Goal: Task Accomplishment & Management: Manage account settings

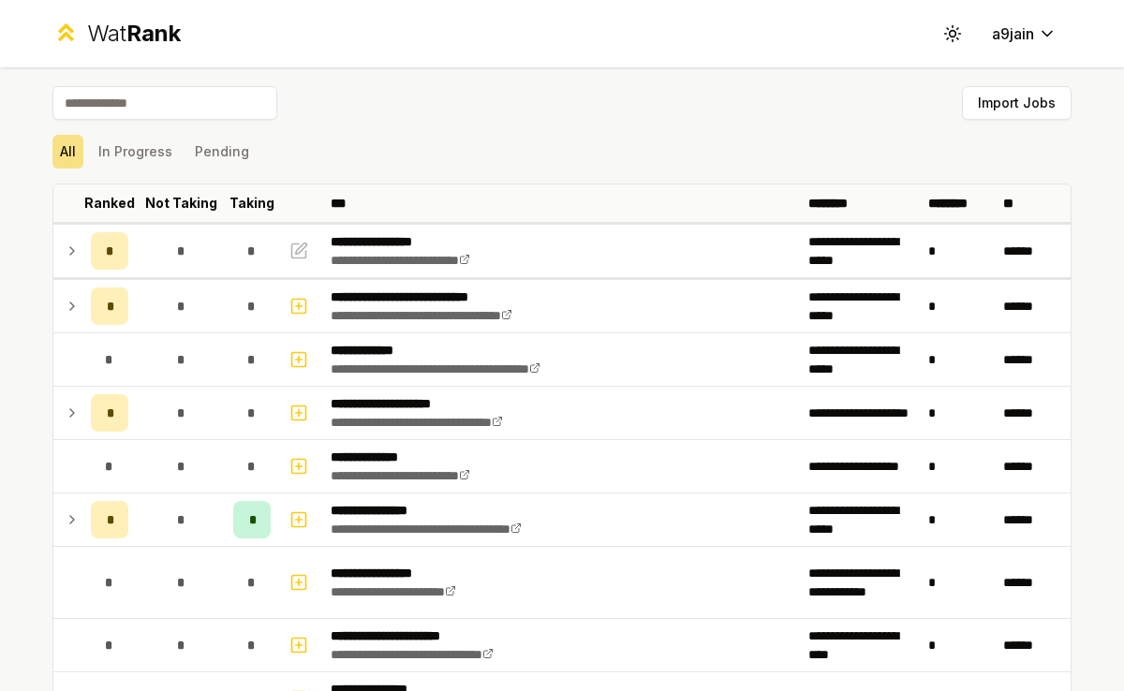
scroll to position [2320, 0]
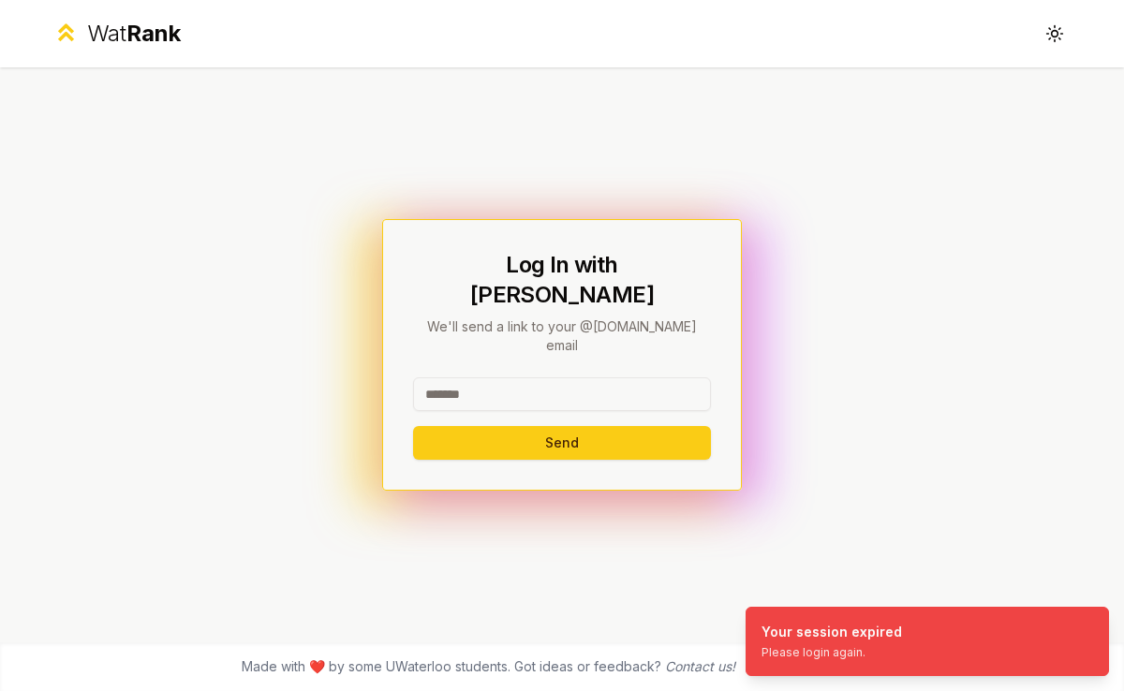
click at [601, 378] on input at bounding box center [562, 395] width 298 height 34
type input "******"
click at [481, 427] on button "Send" at bounding box center [562, 443] width 298 height 34
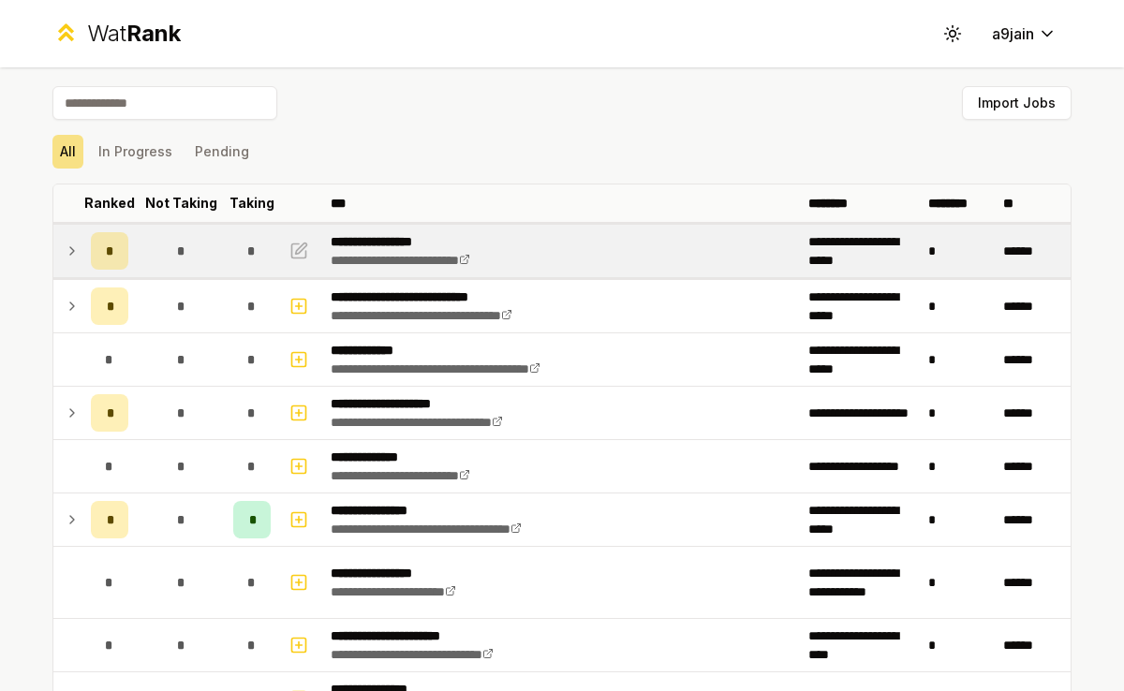
click at [59, 252] on td at bounding box center [68, 251] width 30 height 52
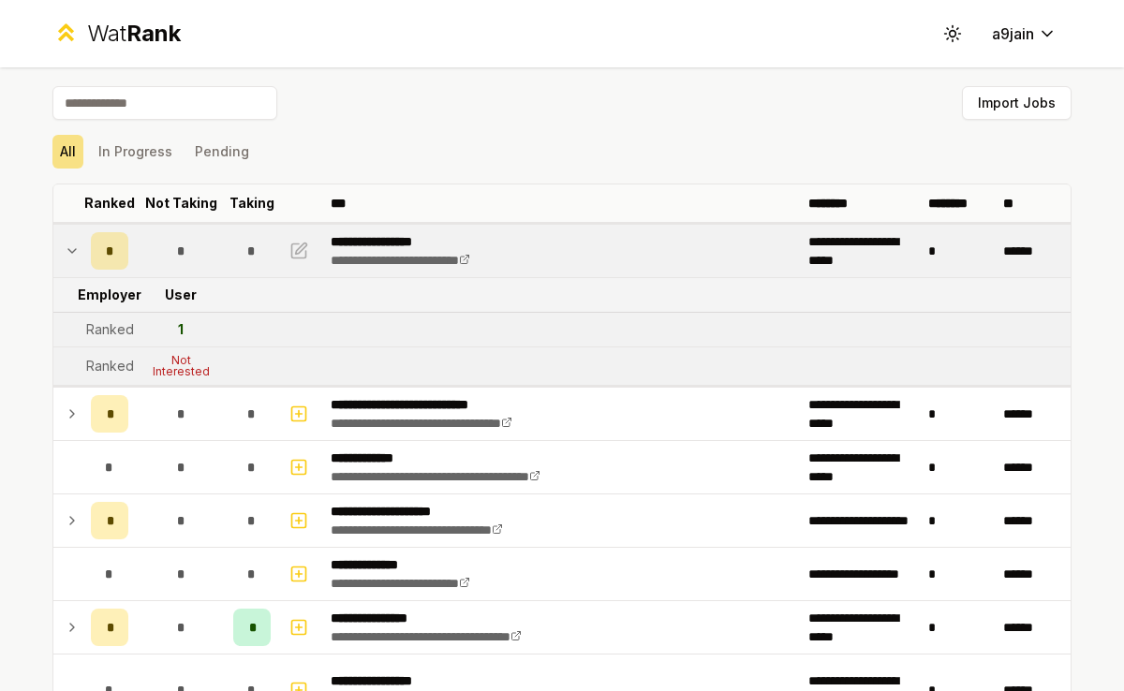
click at [59, 253] on td at bounding box center [68, 251] width 30 height 52
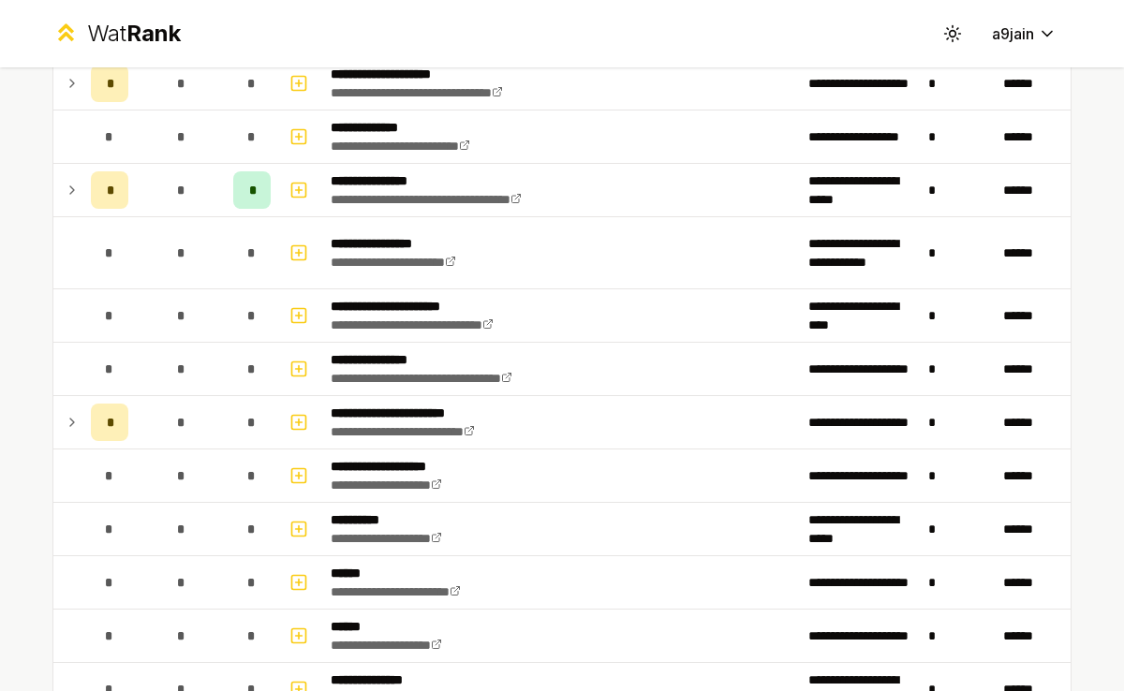
scroll to position [332, 0]
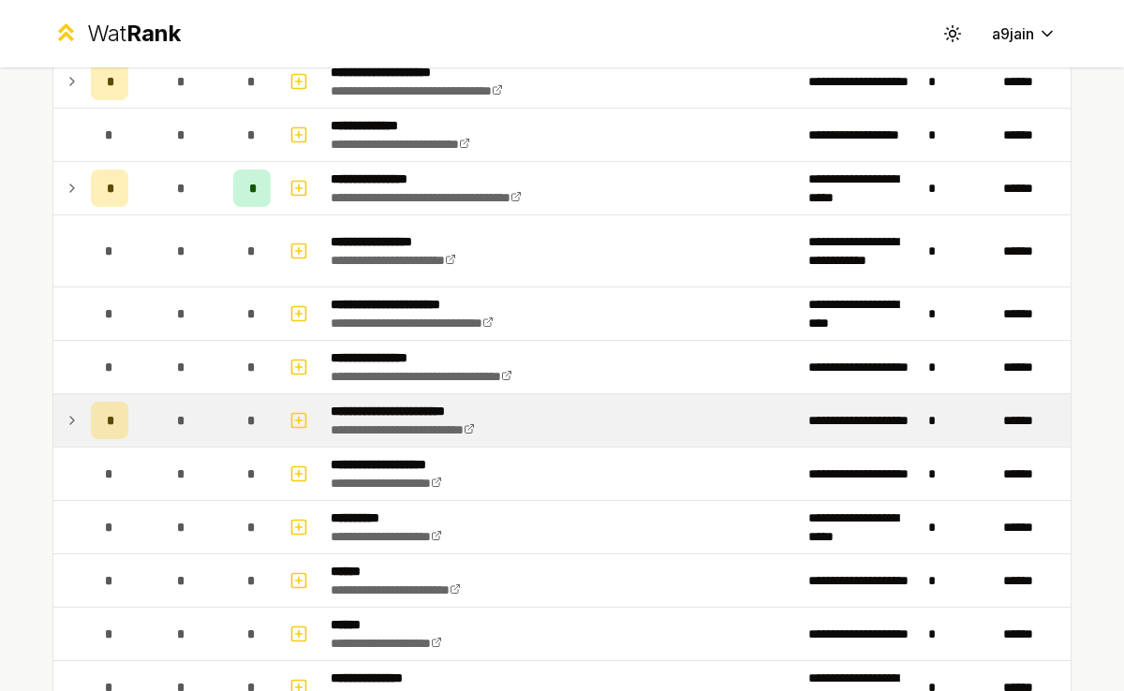
click at [66, 424] on icon at bounding box center [72, 420] width 15 height 22
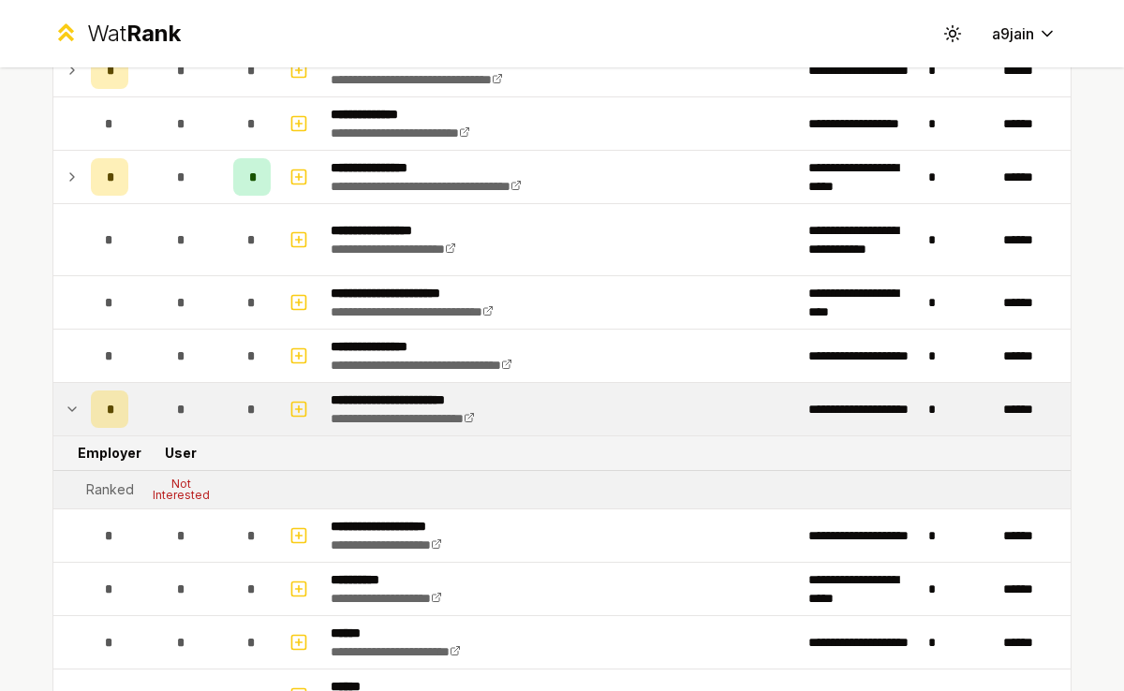
scroll to position [368, 0]
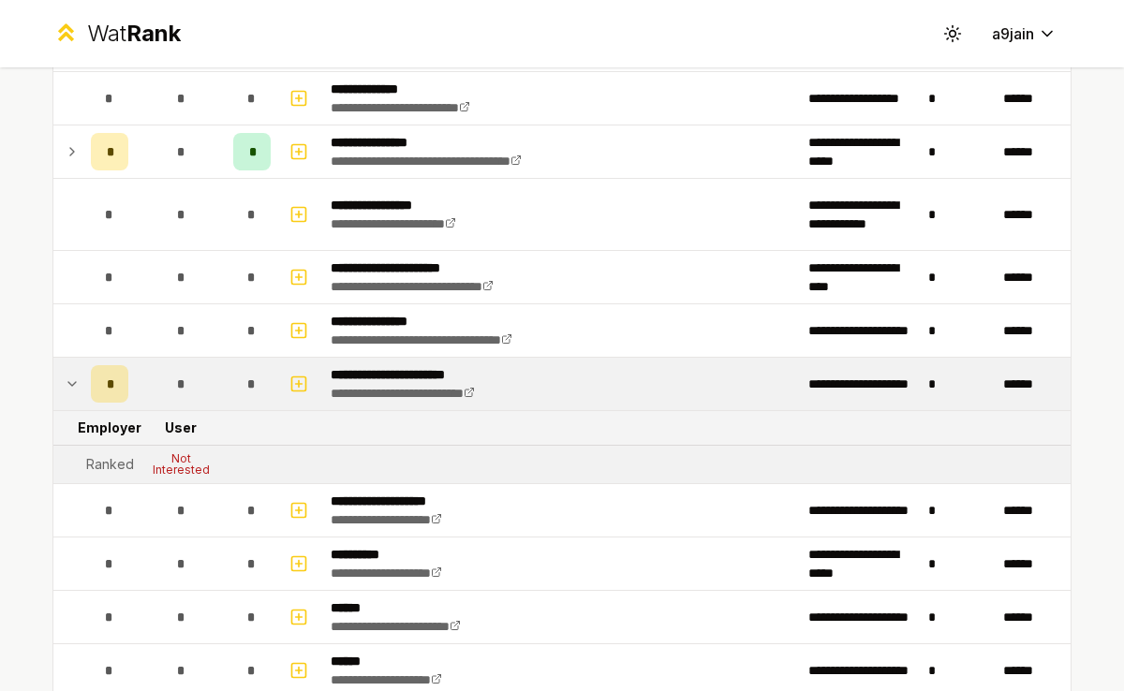
click at [72, 391] on icon at bounding box center [72, 384] width 15 height 22
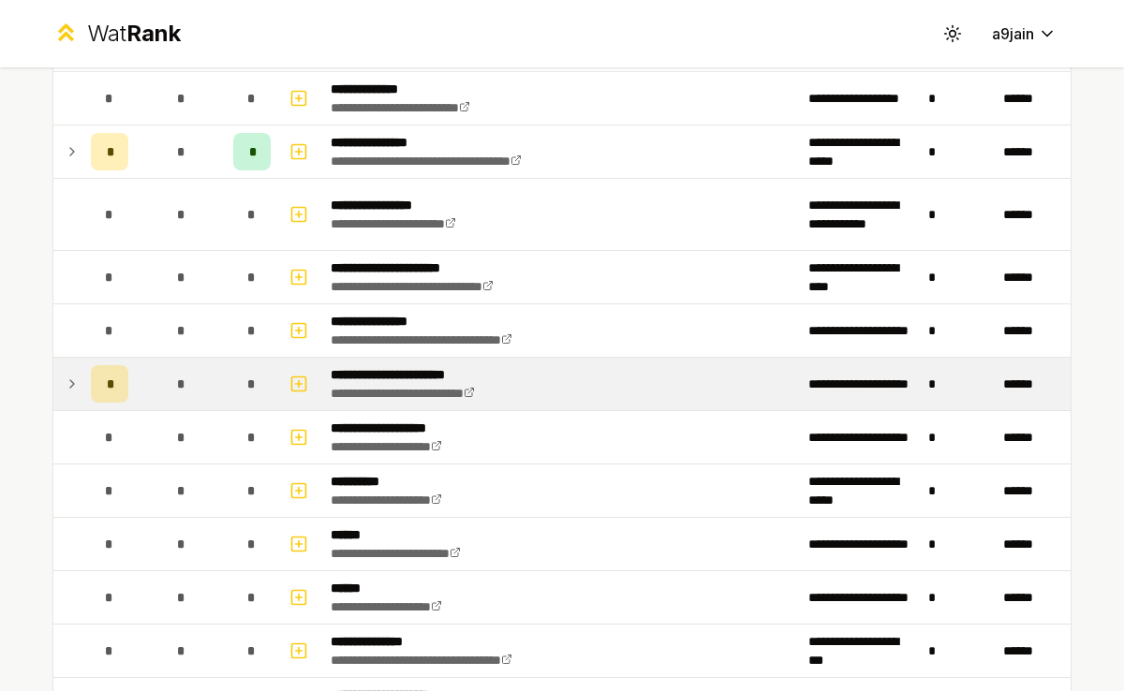
click at [72, 391] on icon at bounding box center [72, 384] width 15 height 22
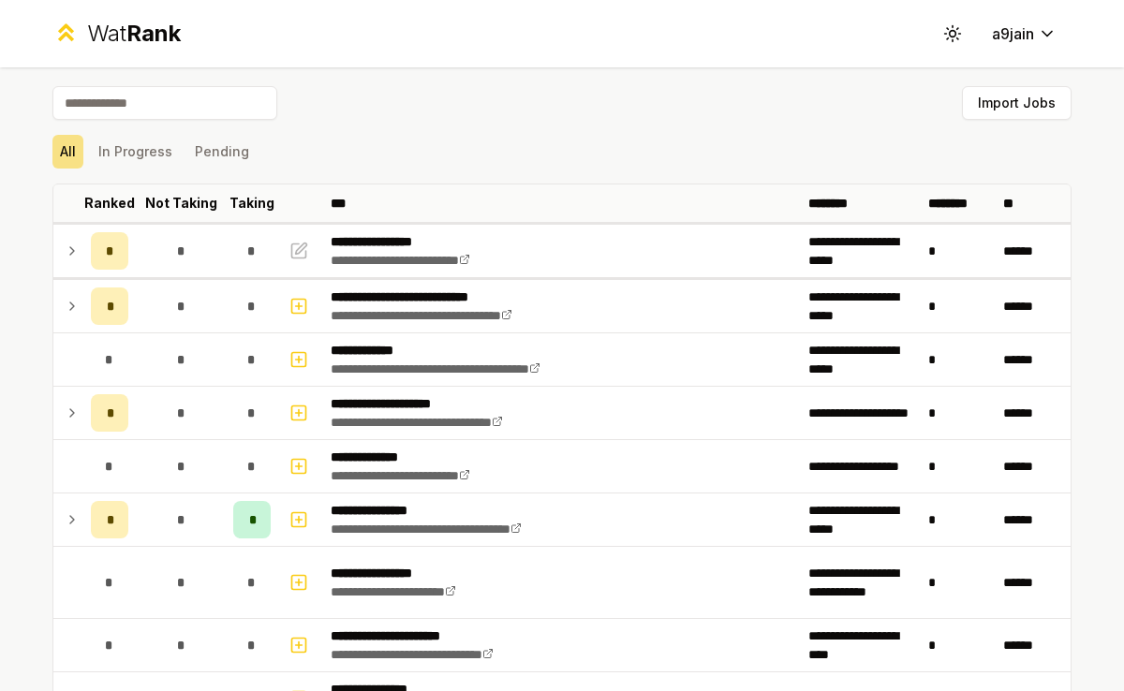
scroll to position [375, 0]
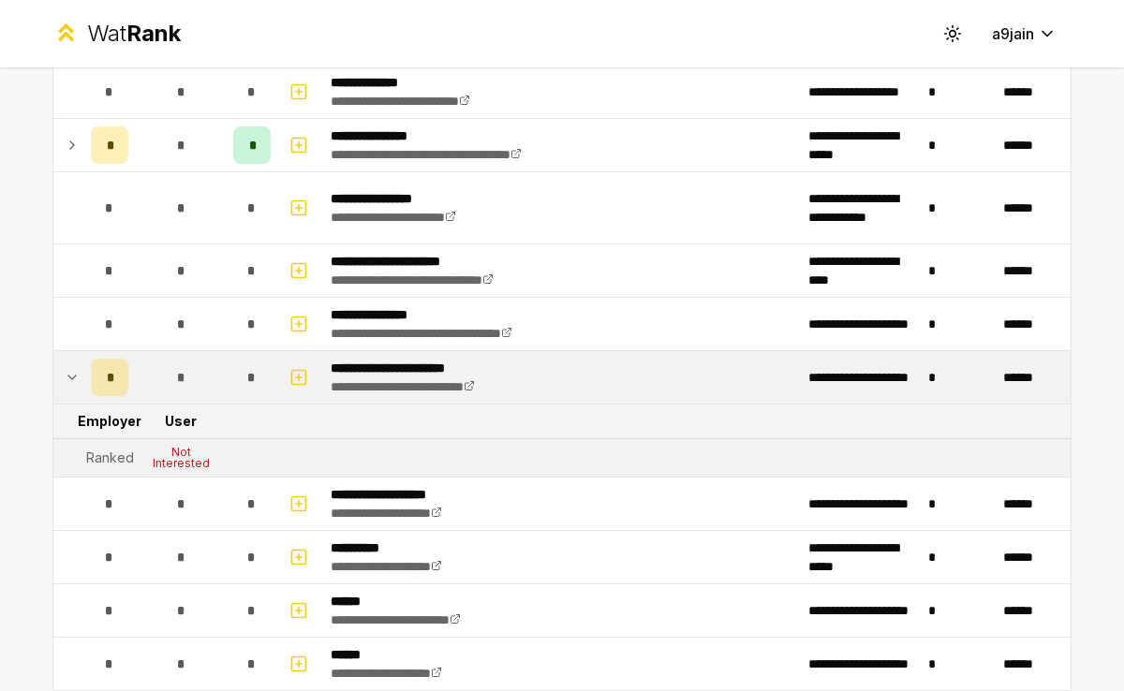
click at [185, 467] on div "Not Interested" at bounding box center [180, 458] width 75 height 22
click at [384, 365] on p "**********" at bounding box center [422, 368] width 183 height 19
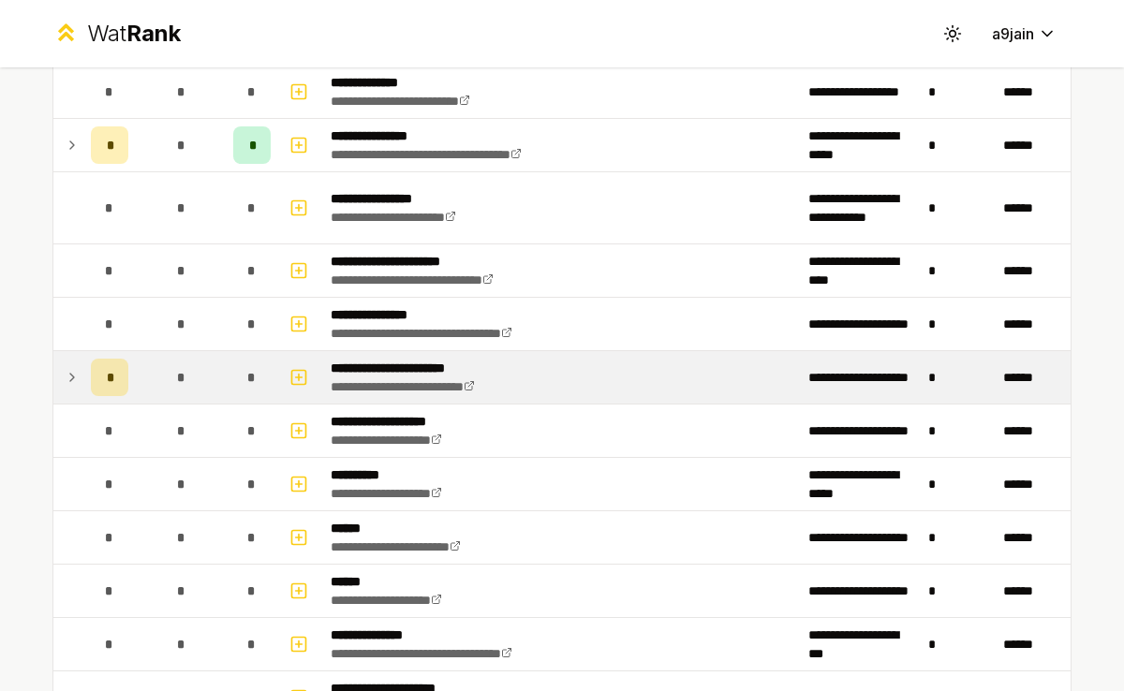
click at [385, 365] on p "**********" at bounding box center [422, 368] width 183 height 19
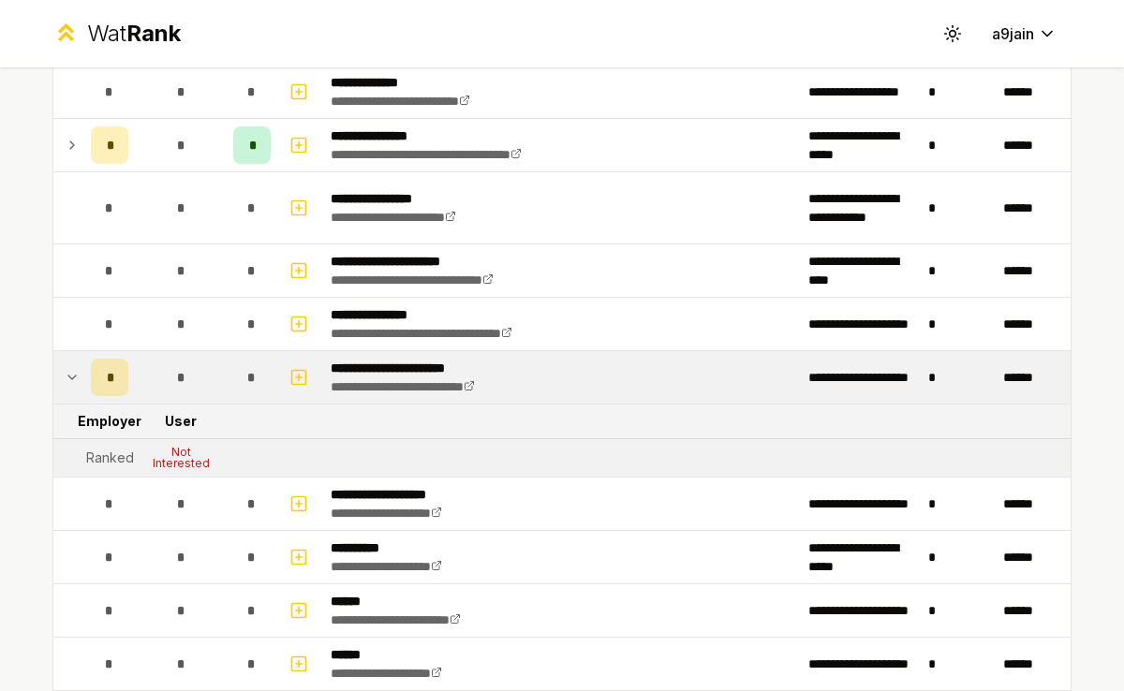
click at [81, 389] on td at bounding box center [68, 377] width 30 height 52
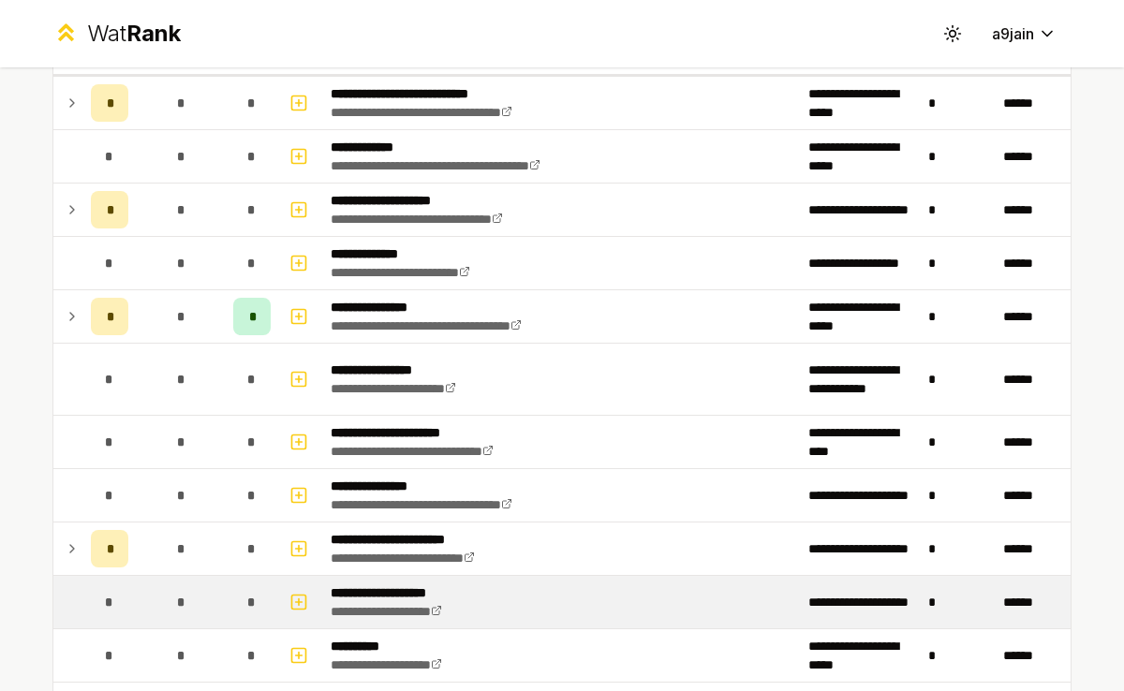
scroll to position [0, 0]
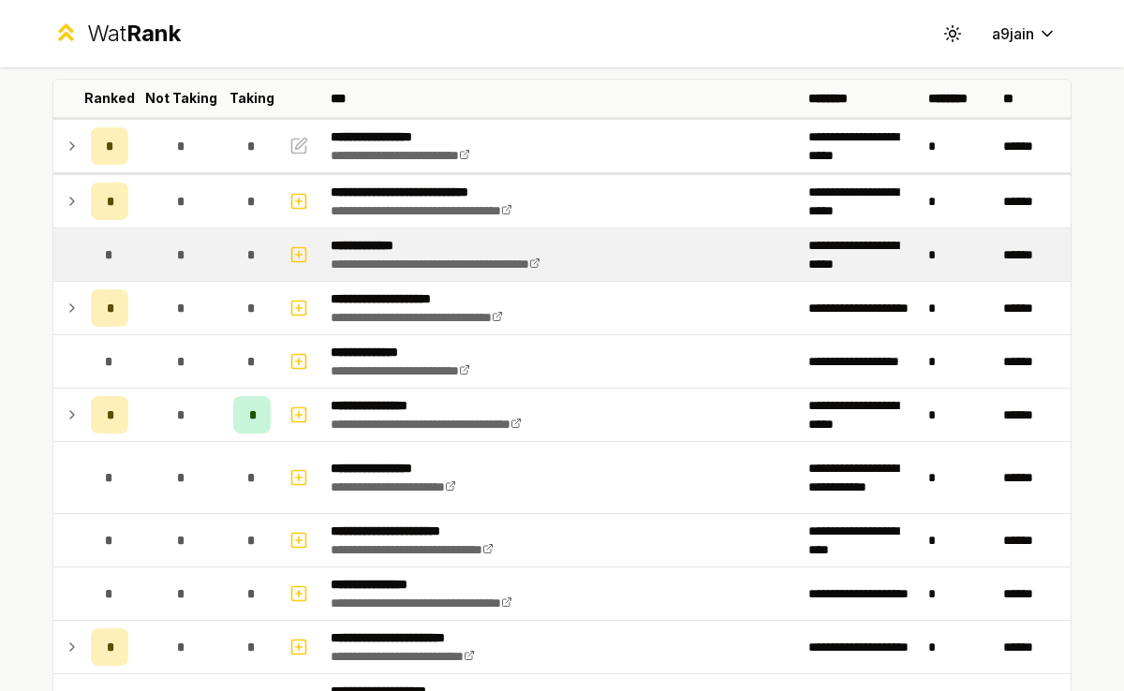
scroll to position [525, 0]
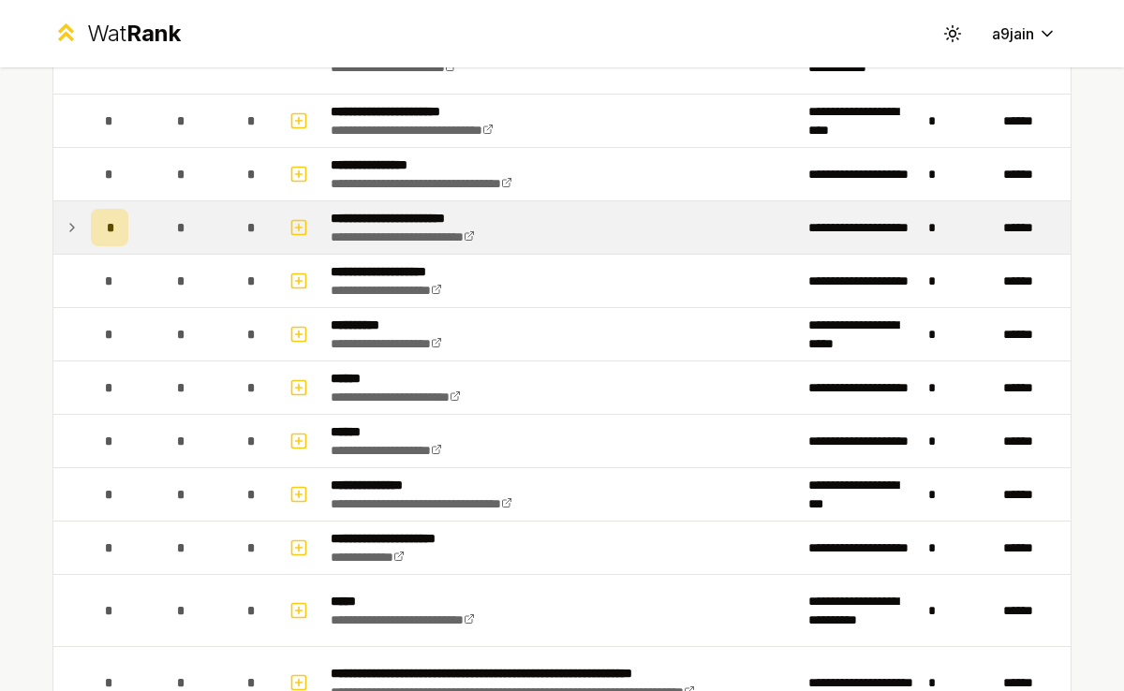
click at [79, 233] on icon at bounding box center [72, 227] width 15 height 22
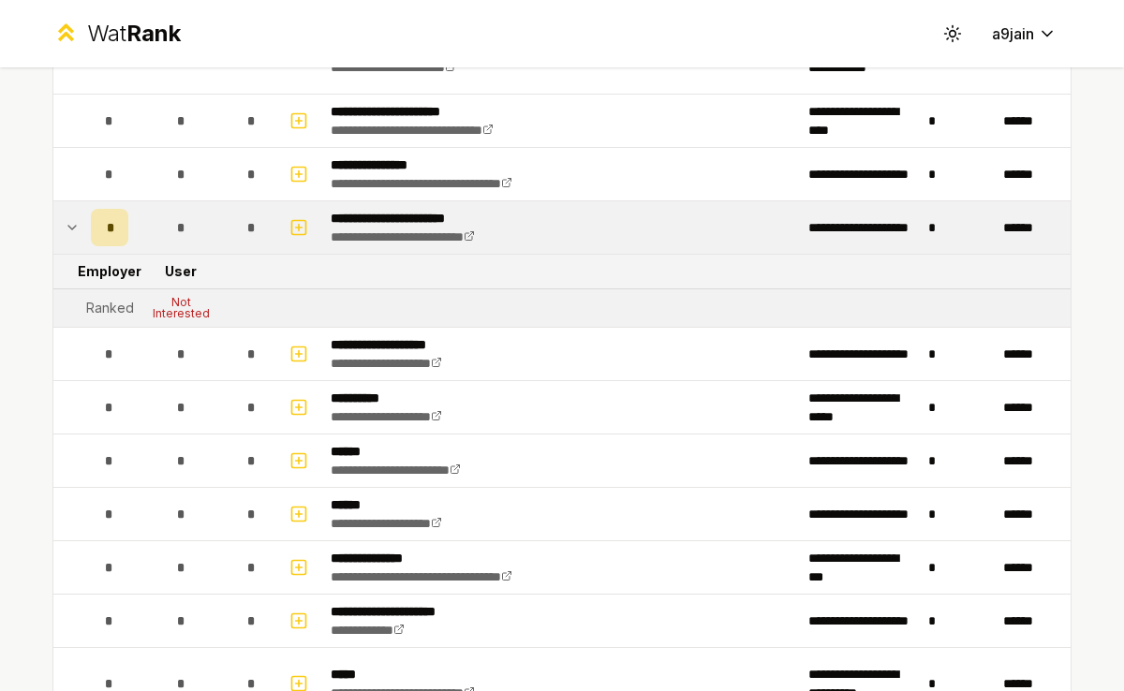
click at [79, 233] on icon at bounding box center [72, 227] width 15 height 22
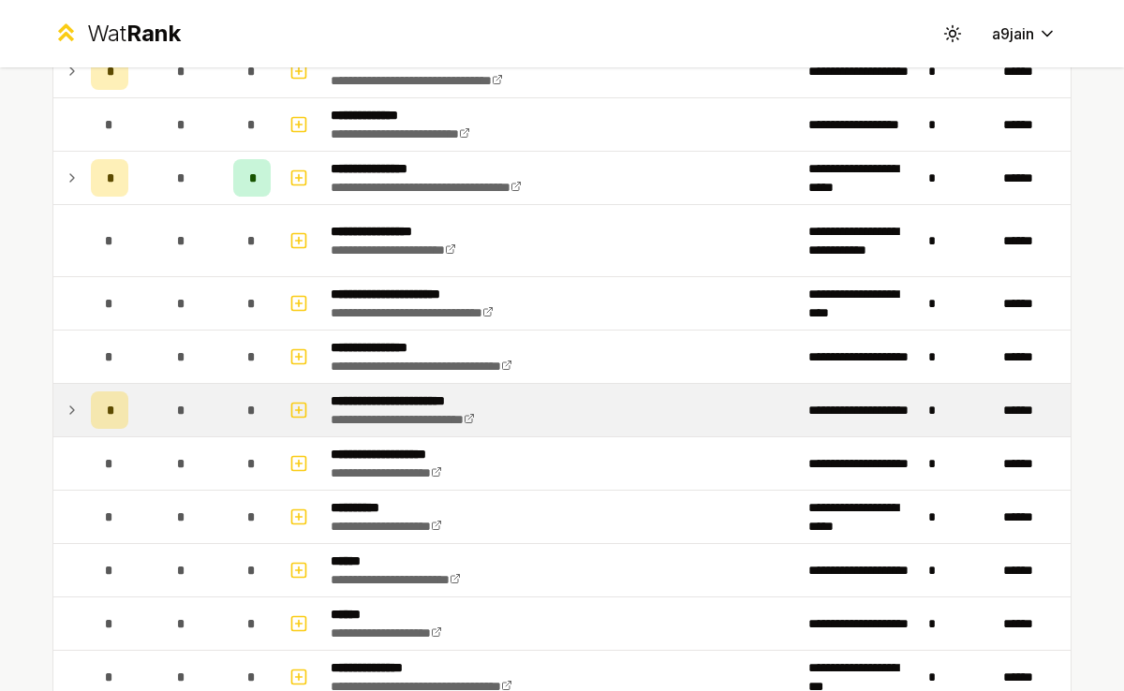
scroll to position [410, 0]
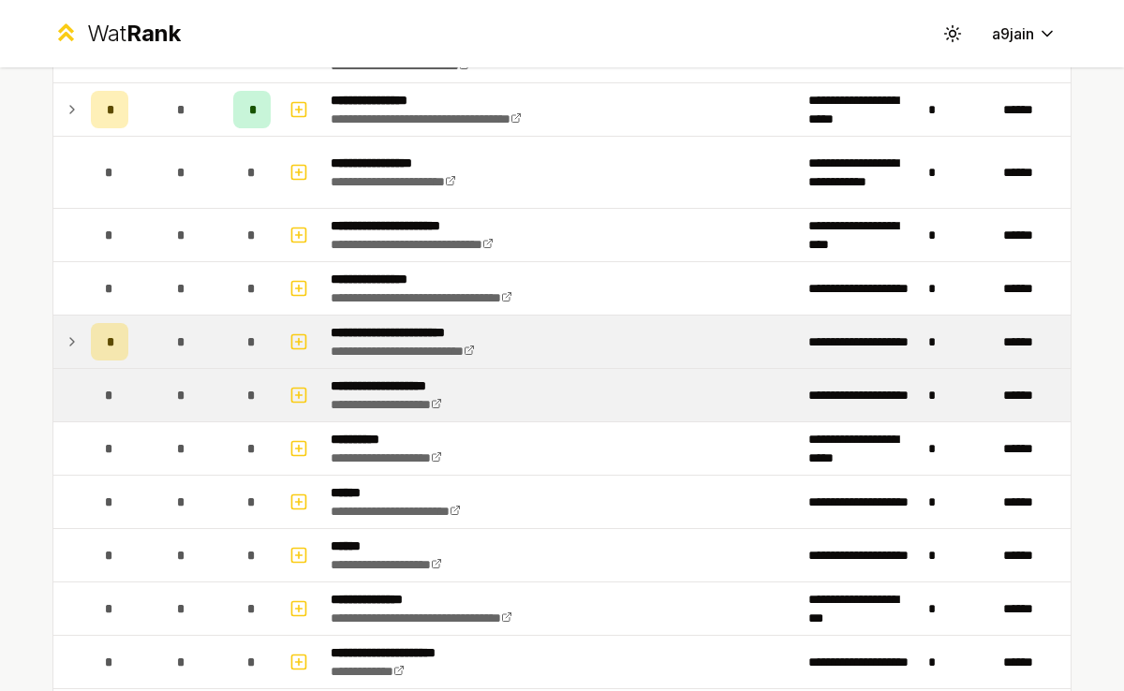
click at [109, 397] on span "*" at bounding box center [109, 395] width 8 height 19
click at [307, 387] on icon "button" at bounding box center [298, 395] width 19 height 22
select select
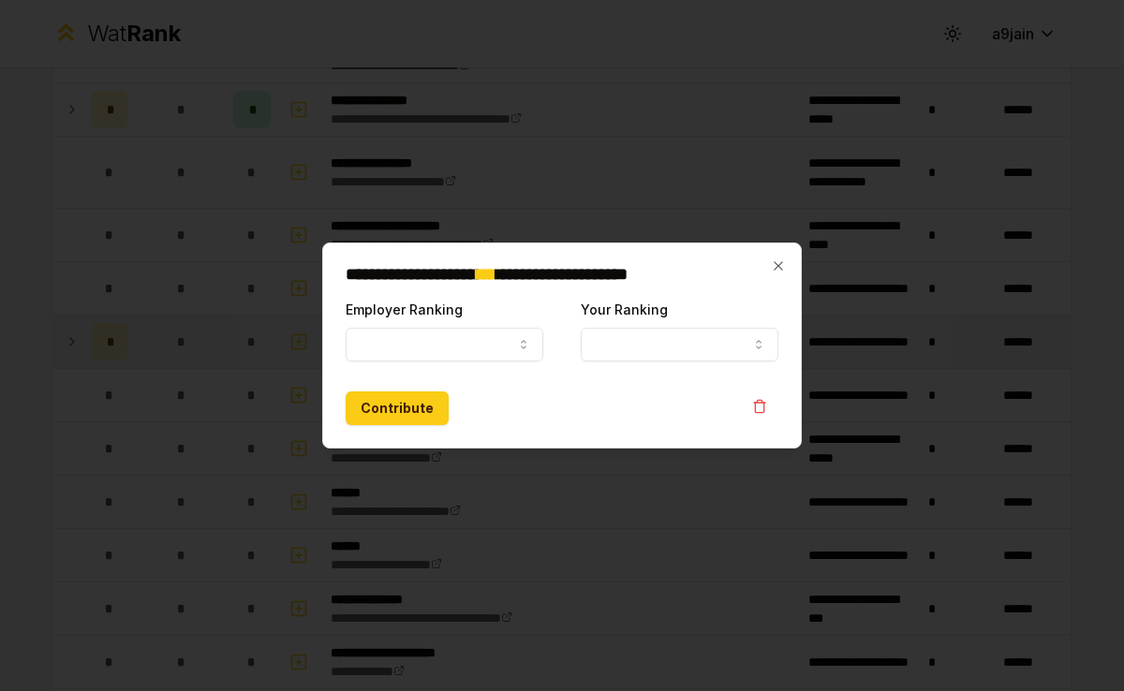
click at [241, 399] on div at bounding box center [562, 345] width 1124 height 691
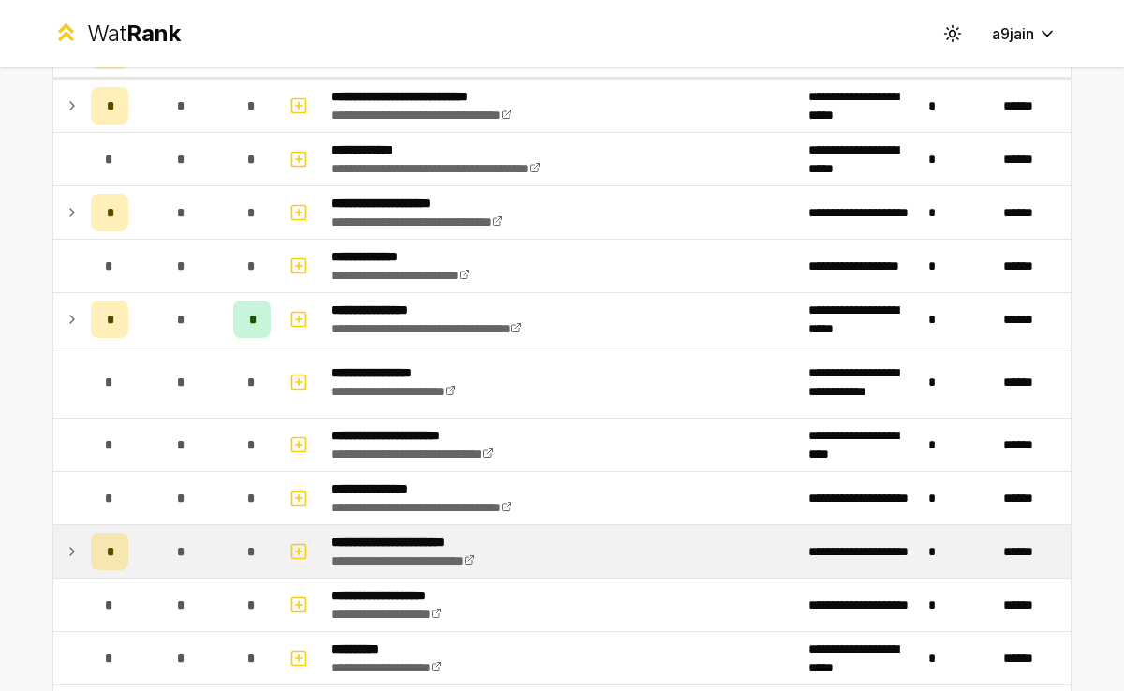
scroll to position [0, 0]
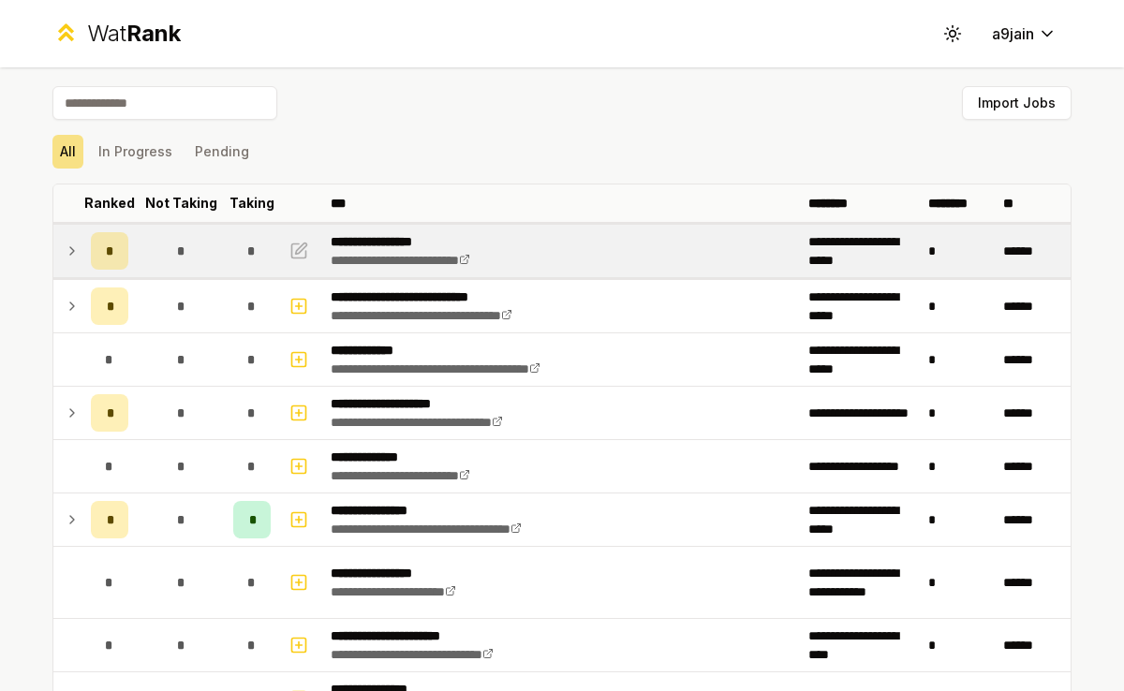
click at [77, 262] on td at bounding box center [68, 251] width 30 height 52
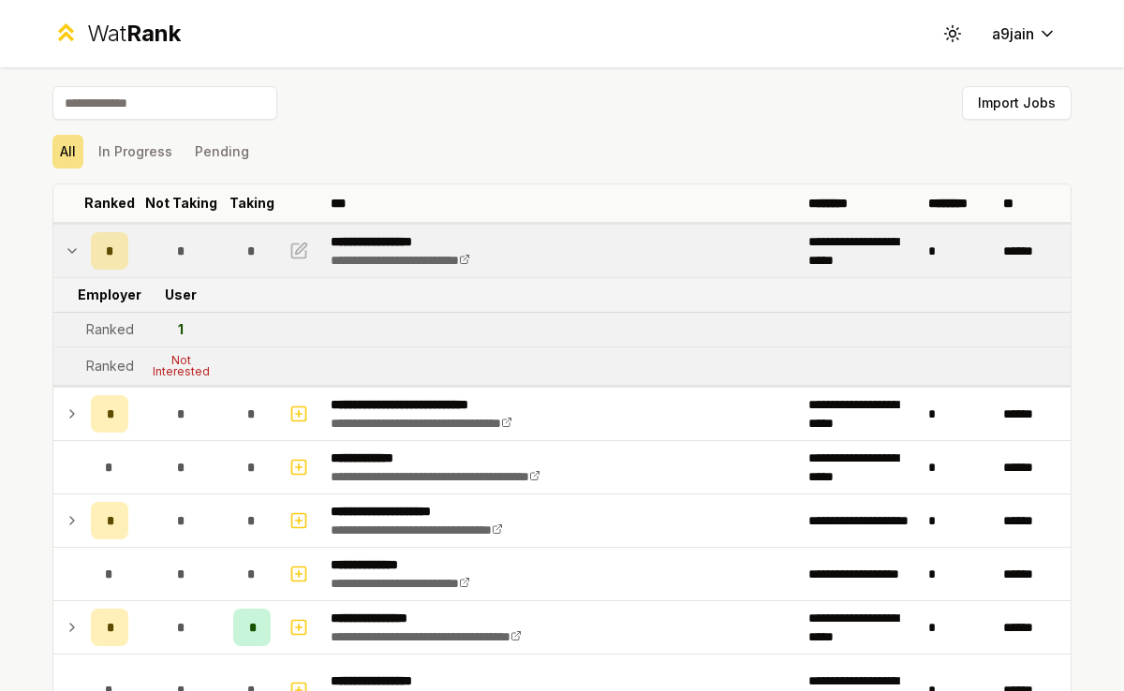
click at [79, 260] on icon at bounding box center [72, 251] width 15 height 22
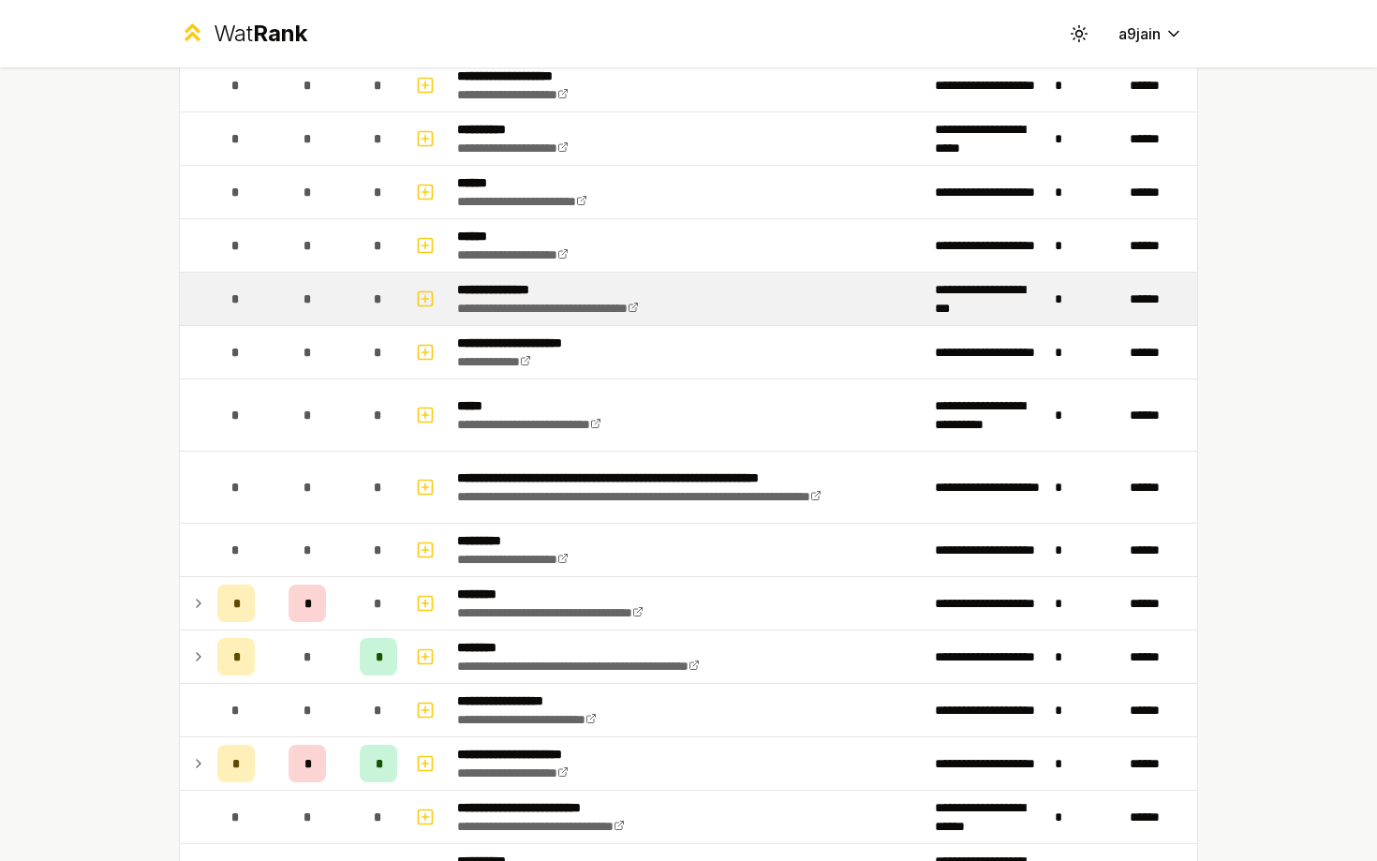
scroll to position [831, 0]
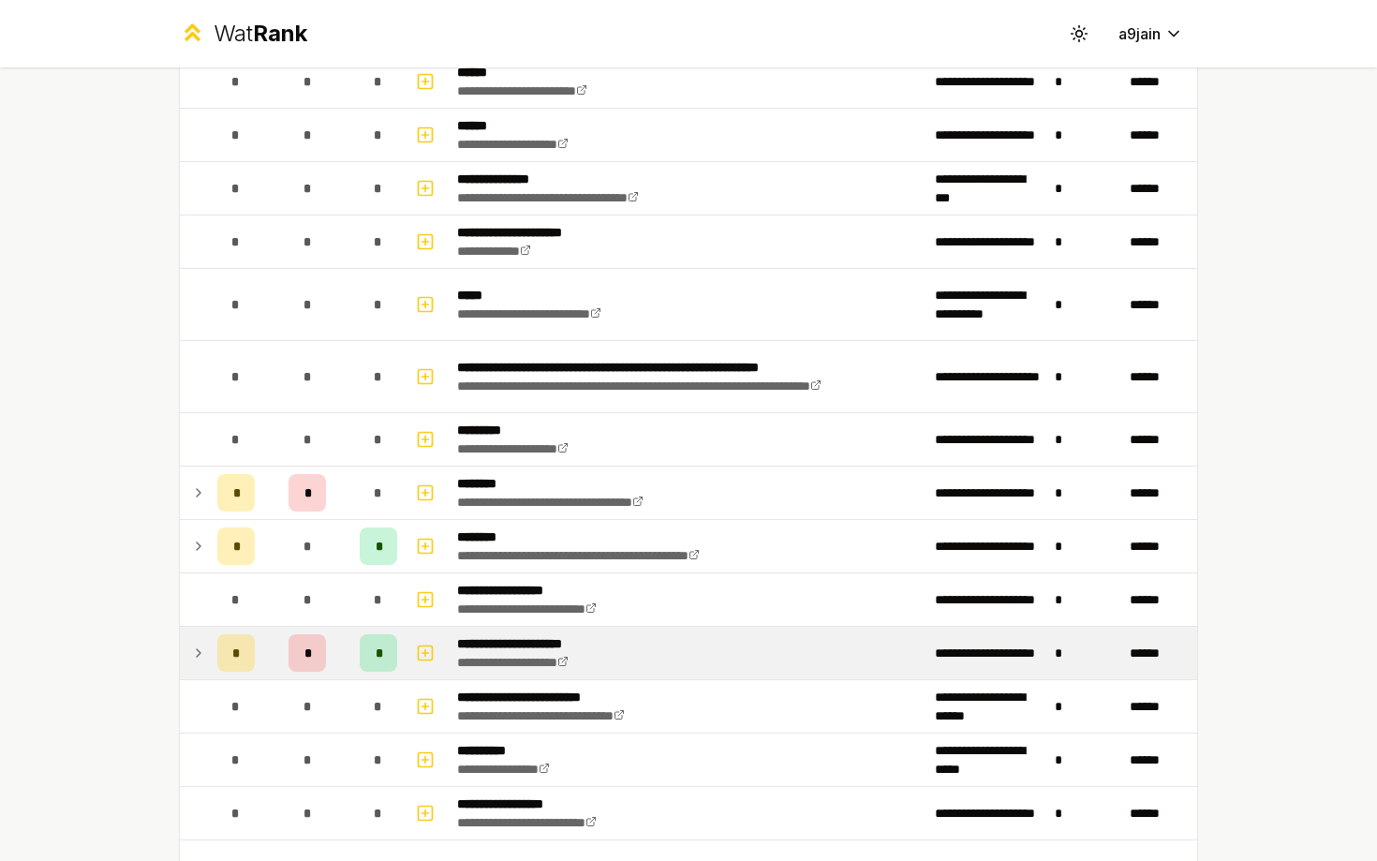
click at [197, 652] on icon at bounding box center [198, 653] width 15 height 22
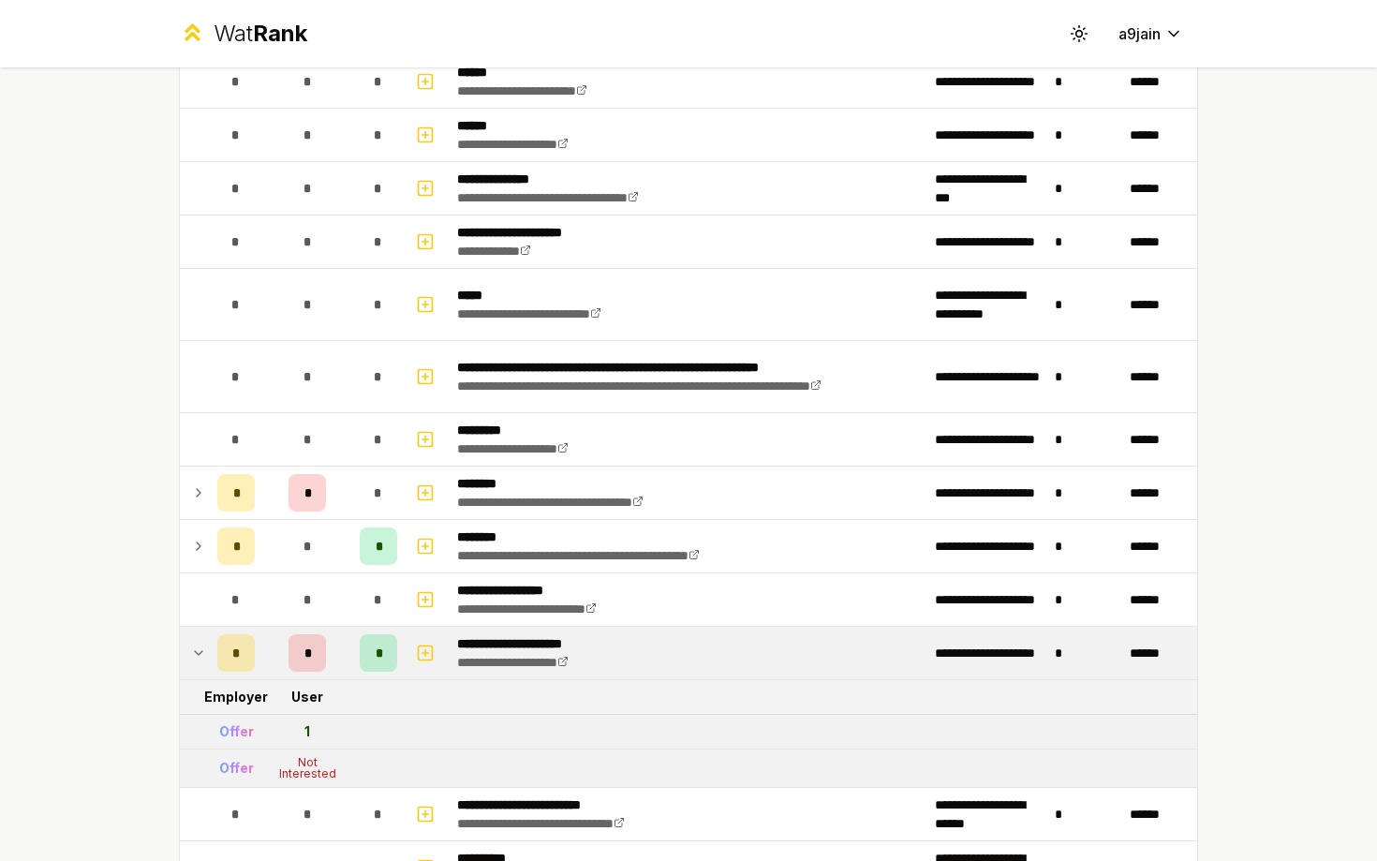
click at [198, 652] on icon at bounding box center [198, 653] width 15 height 22
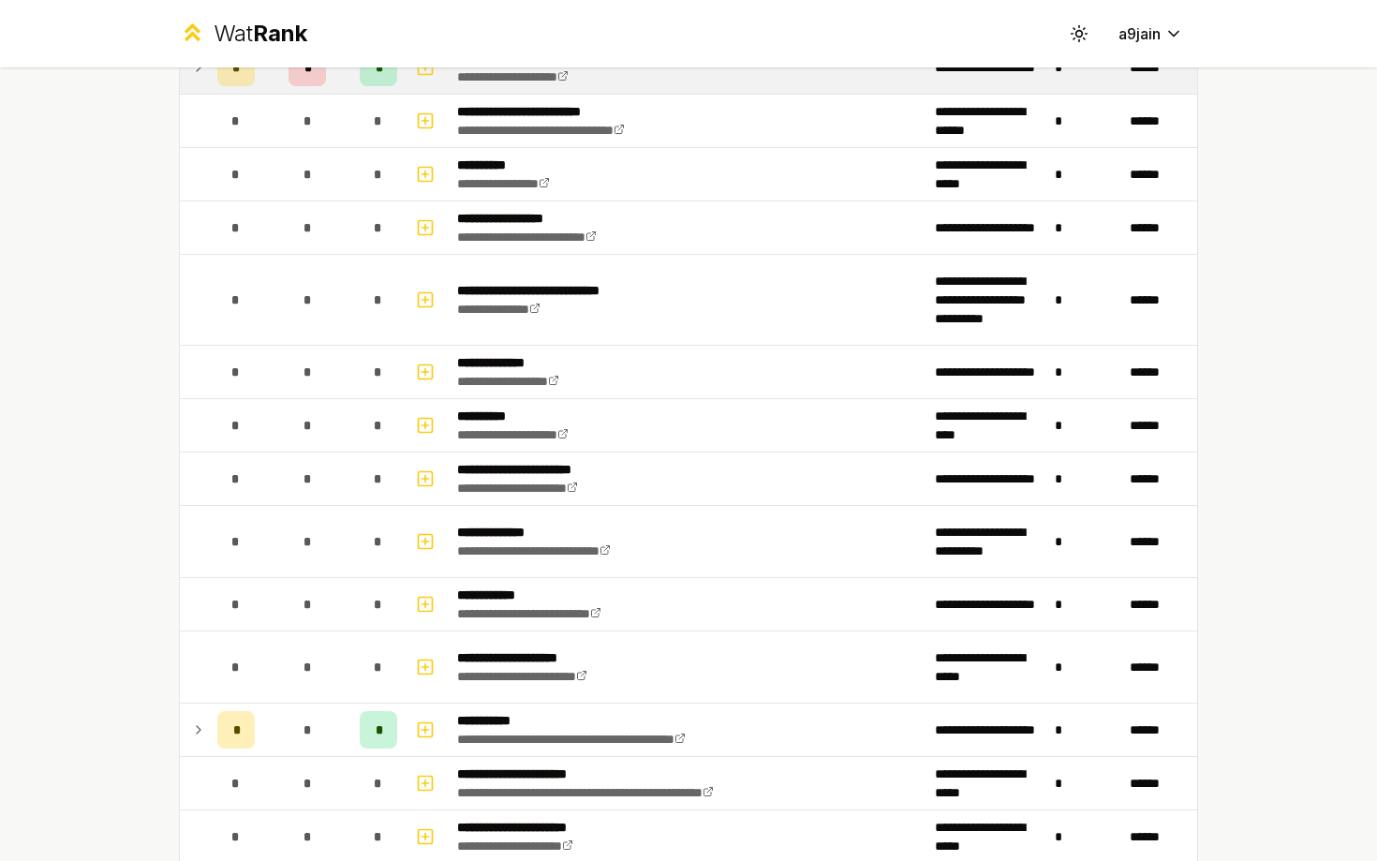
scroll to position [1523, 0]
